Goal: Task Accomplishment & Management: Use online tool/utility

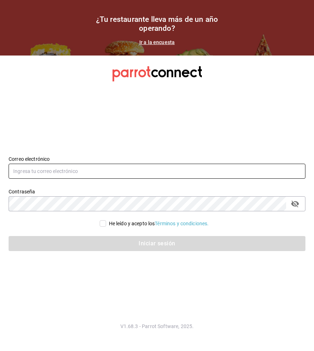
type input "[EMAIL_ADDRESS][DOMAIN_NAME]"
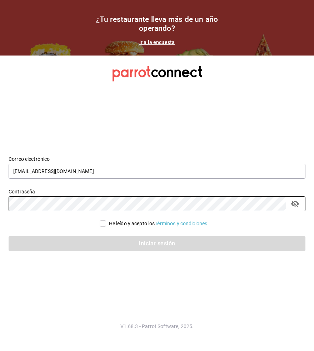
click at [103, 224] on input "He leído y acepto los Términos y condiciones." at bounding box center [103, 223] width 6 height 6
checkbox input "true"
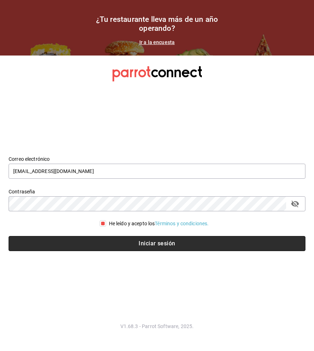
click at [107, 244] on button "Iniciar sesión" at bounding box center [157, 243] width 297 height 15
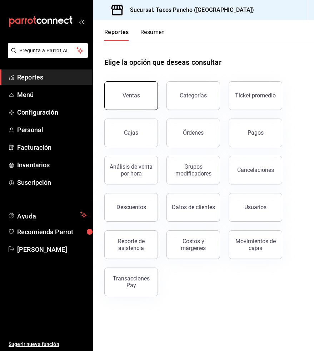
click at [141, 101] on button "Ventas" at bounding box center [131, 95] width 54 height 29
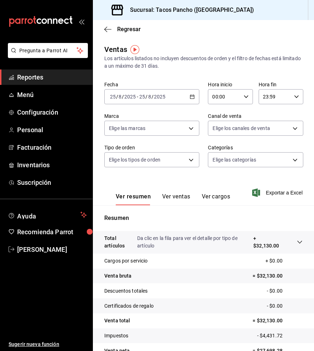
click at [111, 35] on div "Regresar" at bounding box center [203, 29] width 221 height 18
click at [110, 31] on icon "button" at bounding box center [107, 29] width 7 height 6
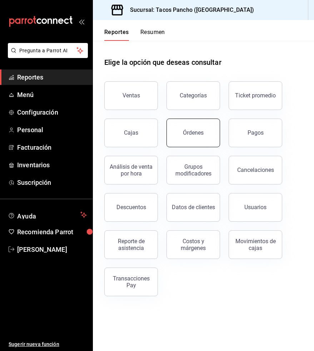
click at [196, 137] on button "Órdenes" at bounding box center [194, 132] width 54 height 29
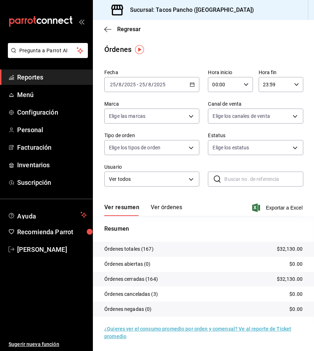
click at [169, 205] on button "Ver órdenes" at bounding box center [166, 210] width 31 height 12
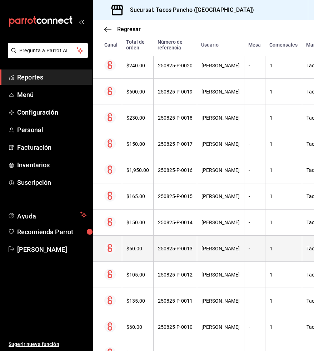
scroll to position [4036, 0]
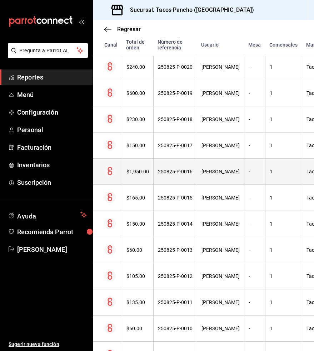
click at [218, 177] on th "Francisco Sosa" at bounding box center [220, 171] width 47 height 26
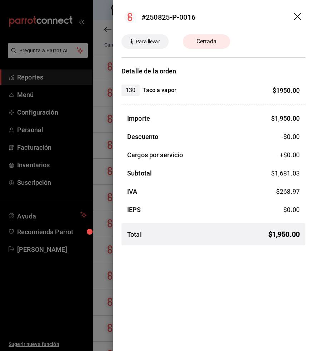
click at [297, 18] on icon "drag" at bounding box center [298, 17] width 9 height 9
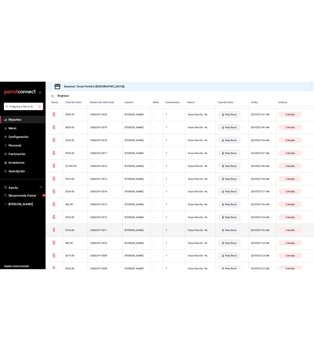
scroll to position [3958, 0]
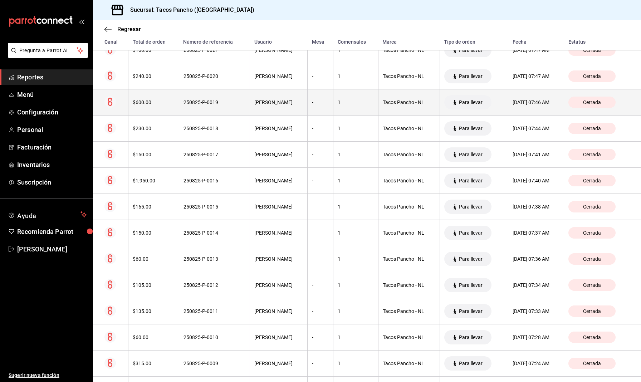
click at [314, 108] on th "25/08/2025 07:46 AM" at bounding box center [536, 102] width 56 height 26
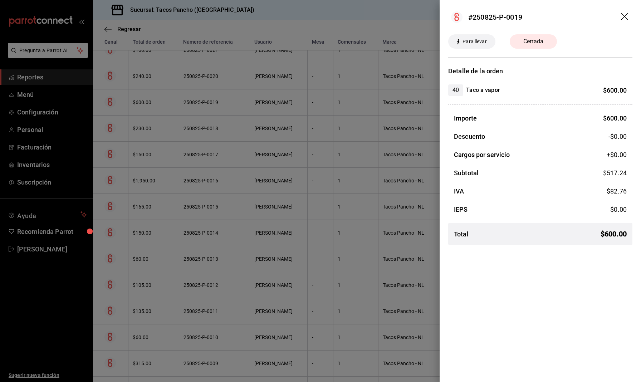
click at [314, 16] on icon "drag" at bounding box center [624, 16] width 7 height 7
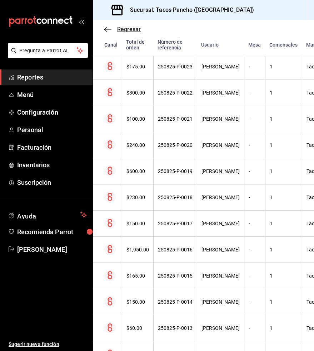
click at [111, 30] on icon "button" at bounding box center [107, 29] width 7 height 6
